Goal: Task Accomplishment & Management: Use online tool/utility

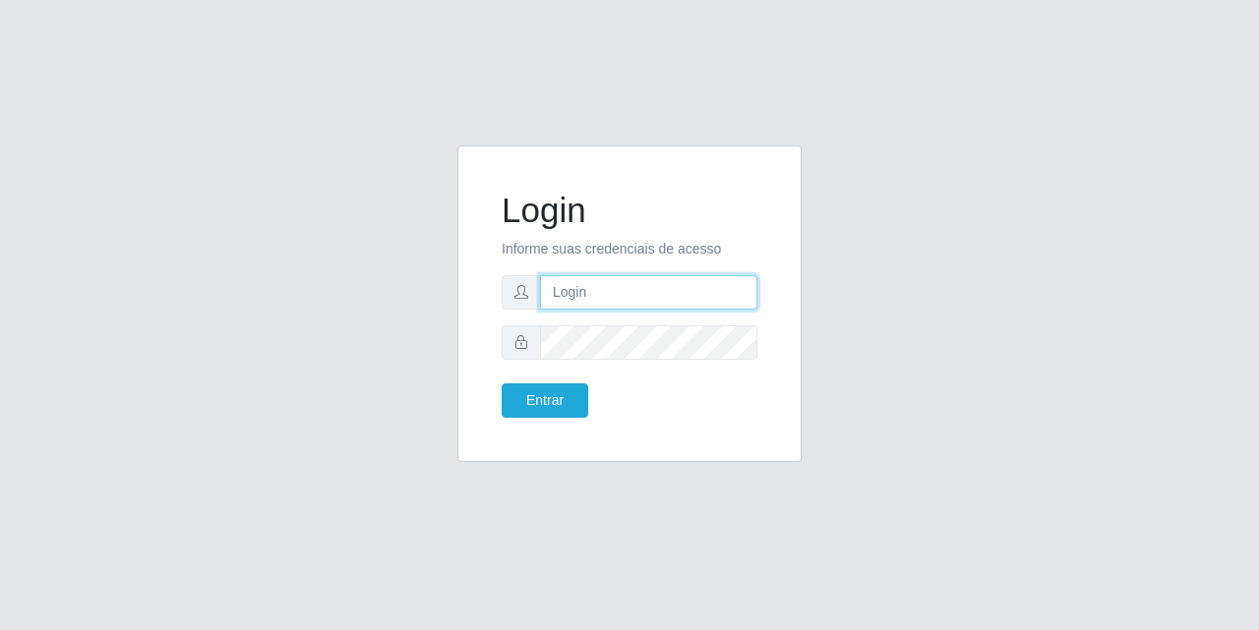
click at [624, 287] on input "text" at bounding box center [648, 292] width 217 height 34
type input "[EMAIL_ADDRESS][DOMAIN_NAME]"
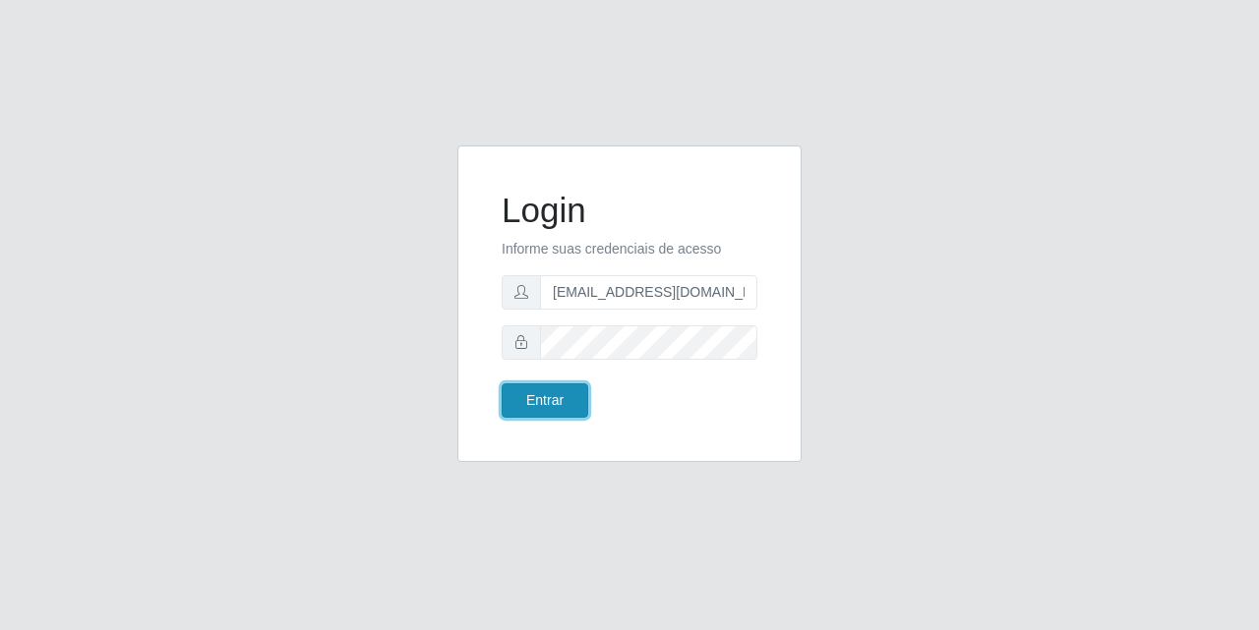
click at [548, 405] on button "Entrar" at bounding box center [545, 401] width 87 height 34
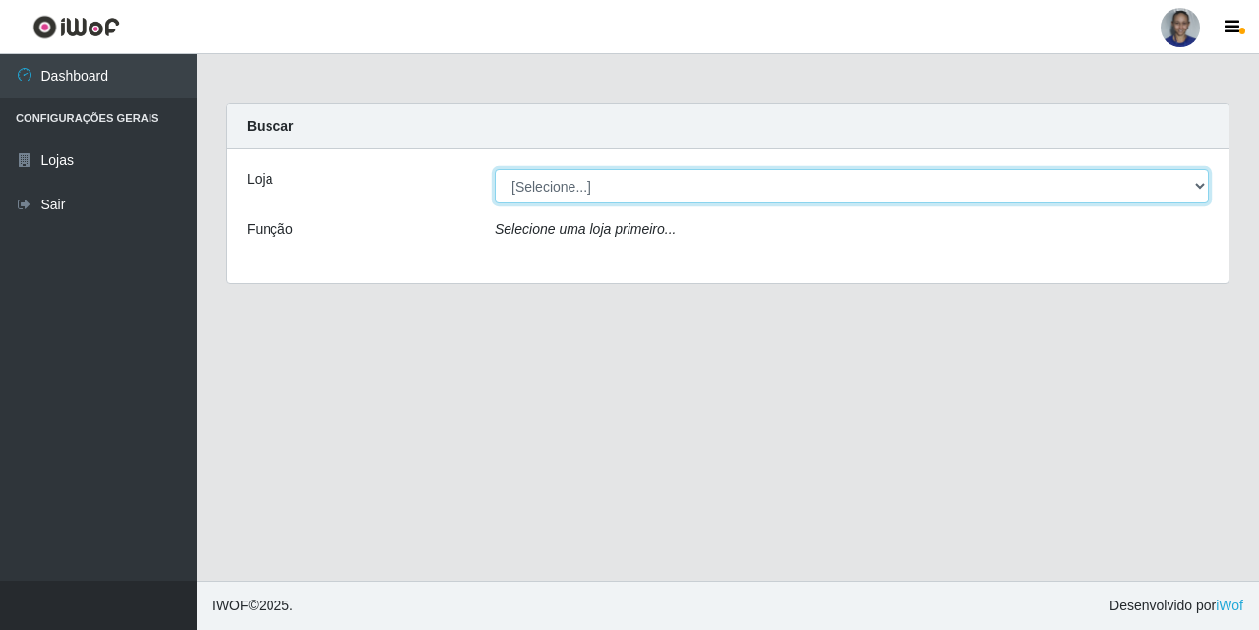
click at [1171, 182] on select "[Selecione...] Supermercado [GEOGRAPHIC_DATA]" at bounding box center [852, 186] width 714 height 34
select select "165"
click at [495, 169] on select "[Selecione...] Supermercado [GEOGRAPHIC_DATA]" at bounding box center [852, 186] width 714 height 34
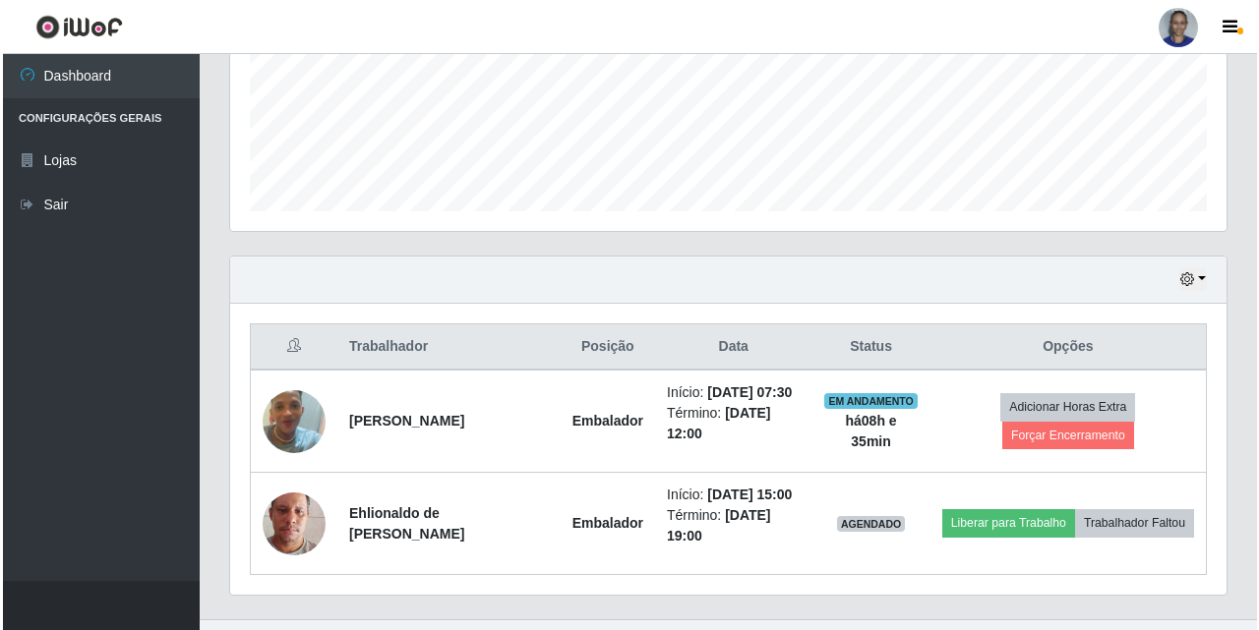
scroll to position [530, 0]
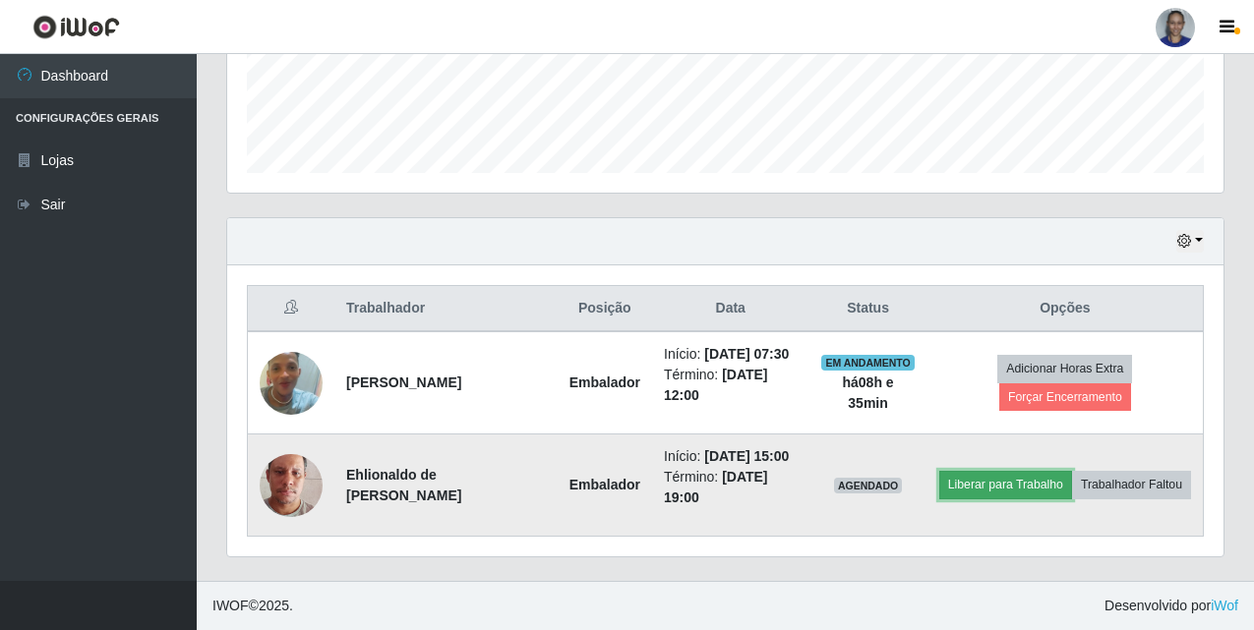
click at [997, 482] on button "Liberar para Trabalho" at bounding box center [1005, 485] width 133 height 28
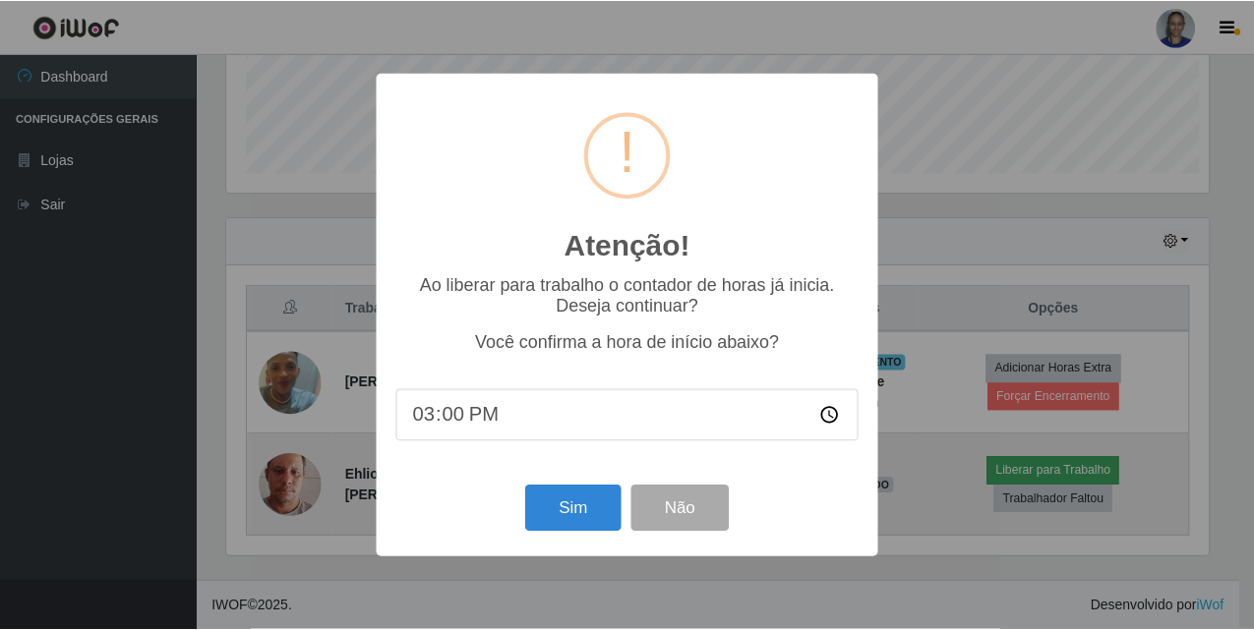
scroll to position [408, 986]
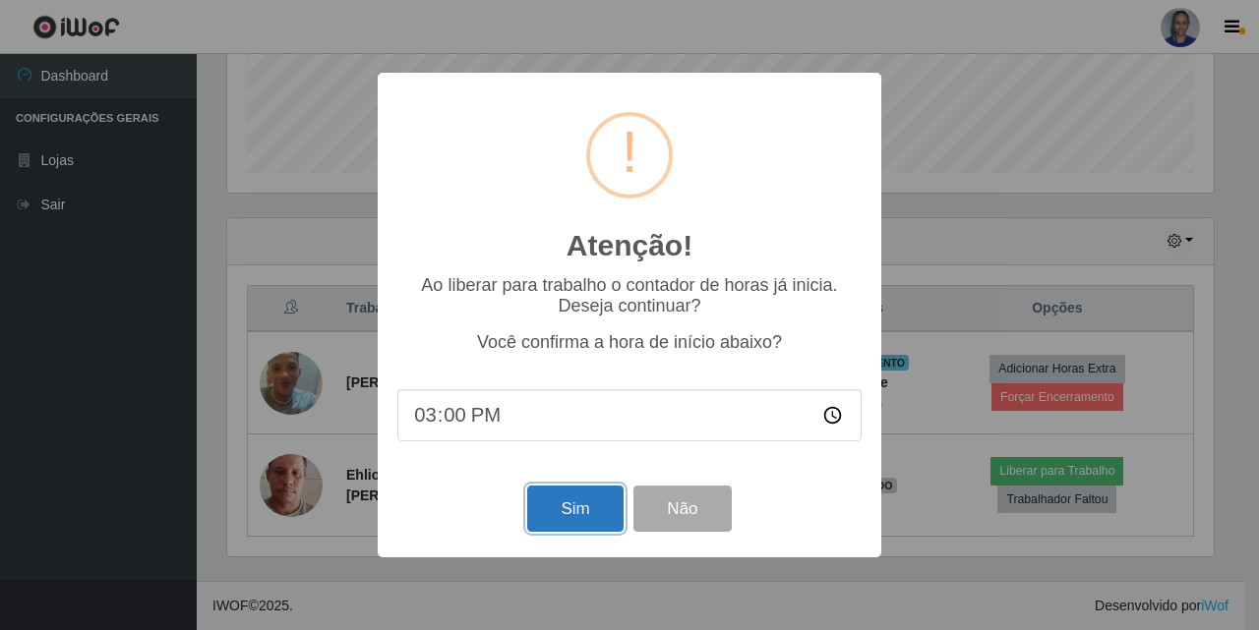
click at [579, 521] on button "Sim" at bounding box center [574, 509] width 95 height 46
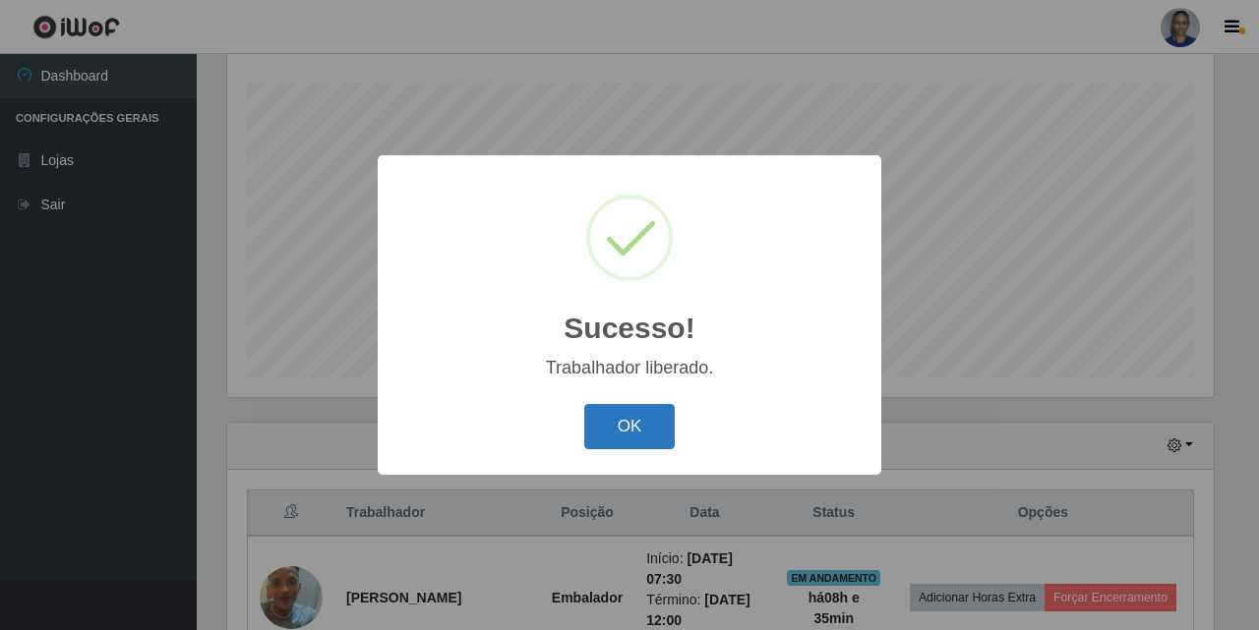
click at [640, 417] on button "OK" at bounding box center [629, 427] width 91 height 46
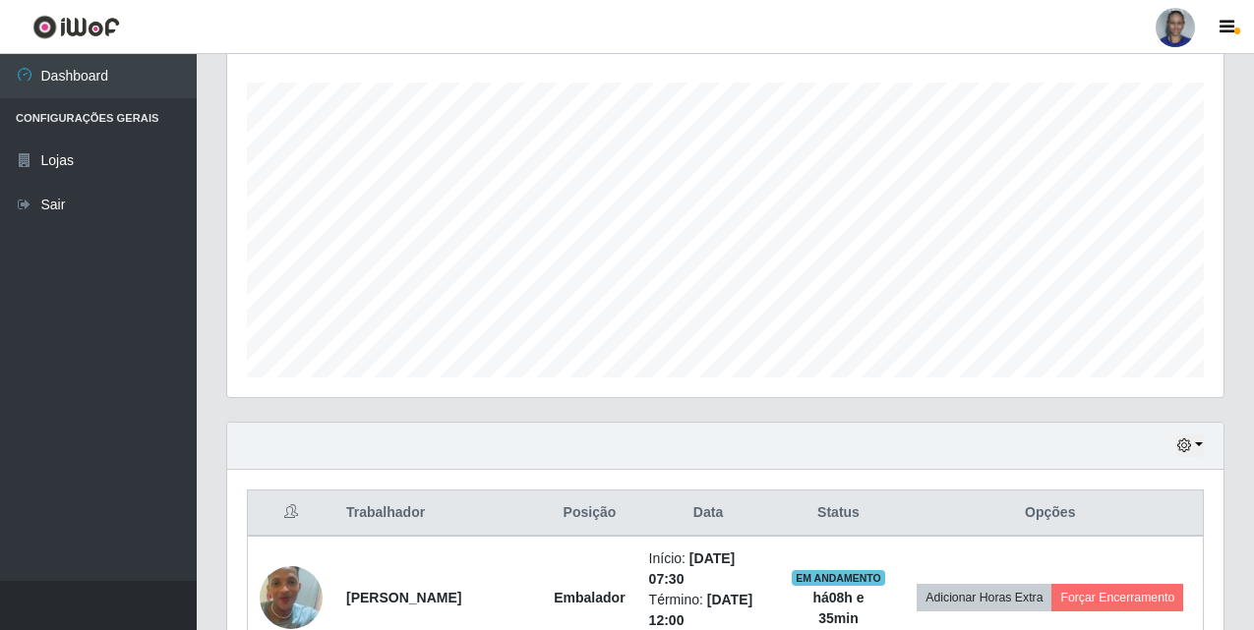
scroll to position [571, 0]
